Goal: Information Seeking & Learning: Learn about a topic

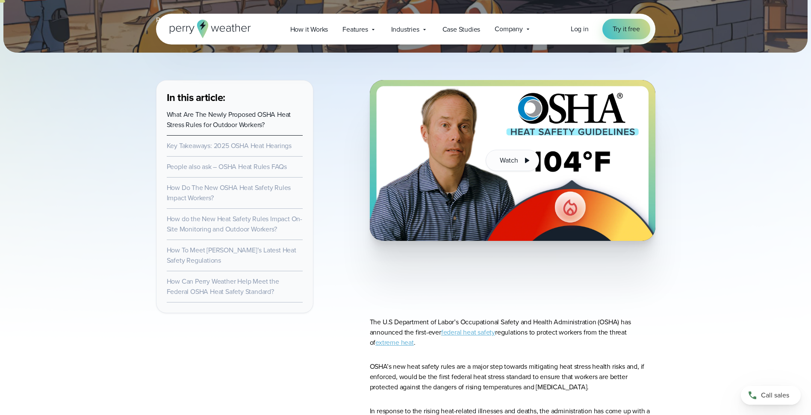
scroll to position [257, 0]
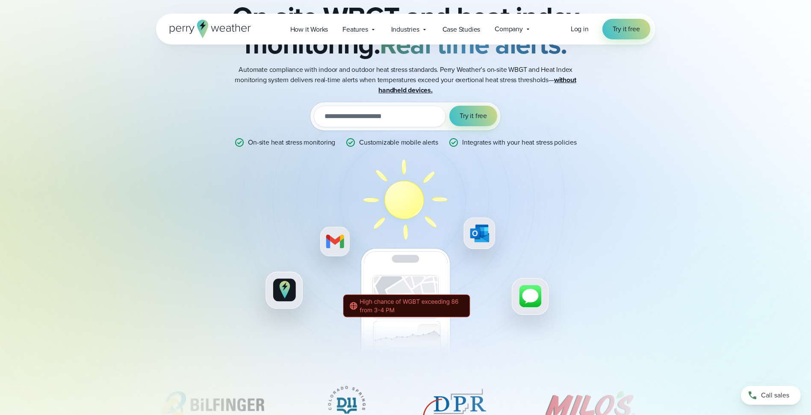
scroll to position [86, 0]
